Goal: Check status: Check status

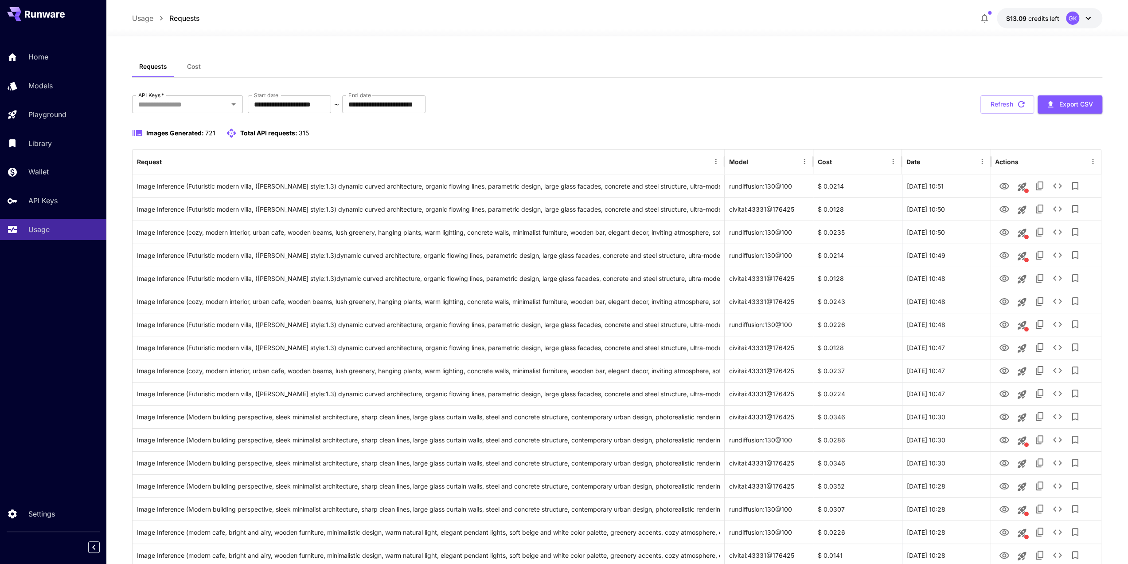
click at [1016, 104] on button "Refresh" at bounding box center [1008, 104] width 54 height 18
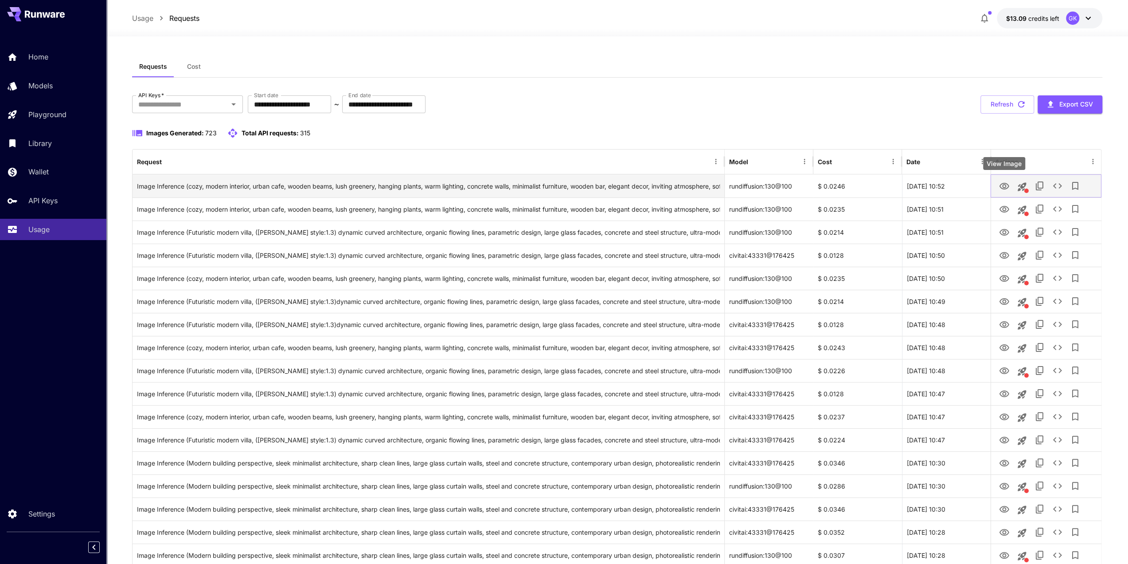
click at [1009, 189] on icon "View Image" at bounding box center [1004, 186] width 11 height 11
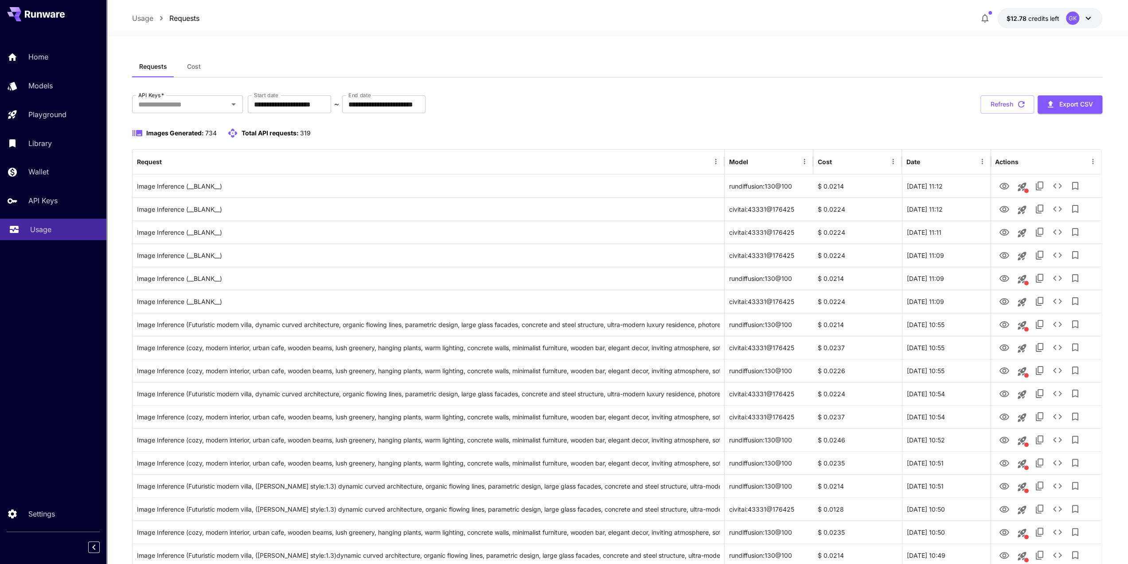
click at [80, 219] on link "Usage" at bounding box center [53, 230] width 106 height 22
click at [53, 56] on div "Home" at bounding box center [64, 56] width 69 height 11
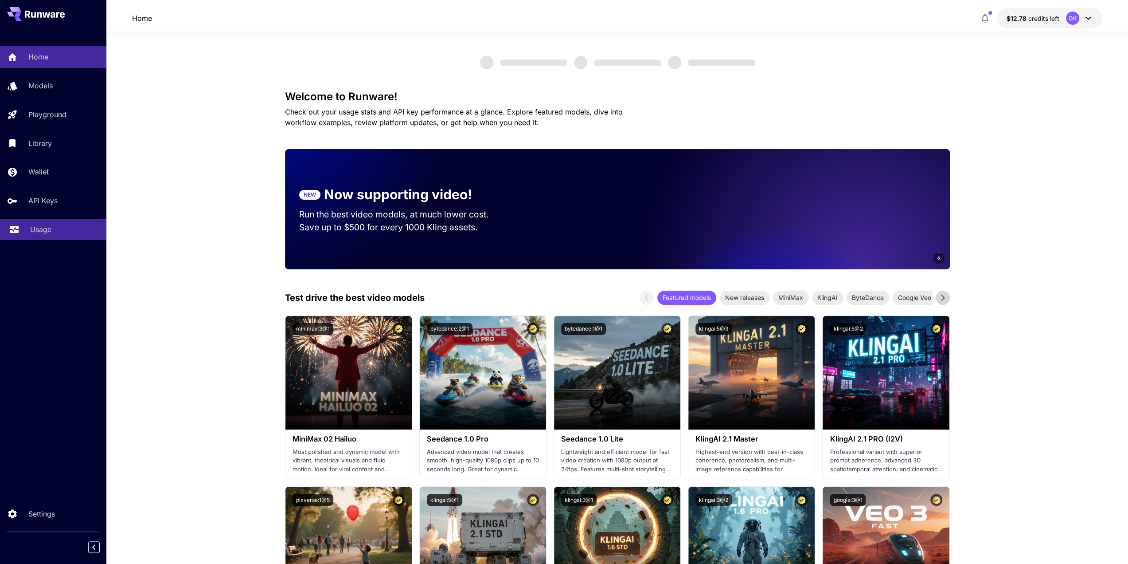
click at [52, 231] on div "Usage" at bounding box center [64, 229] width 69 height 11
